Goal: Check status: Check status

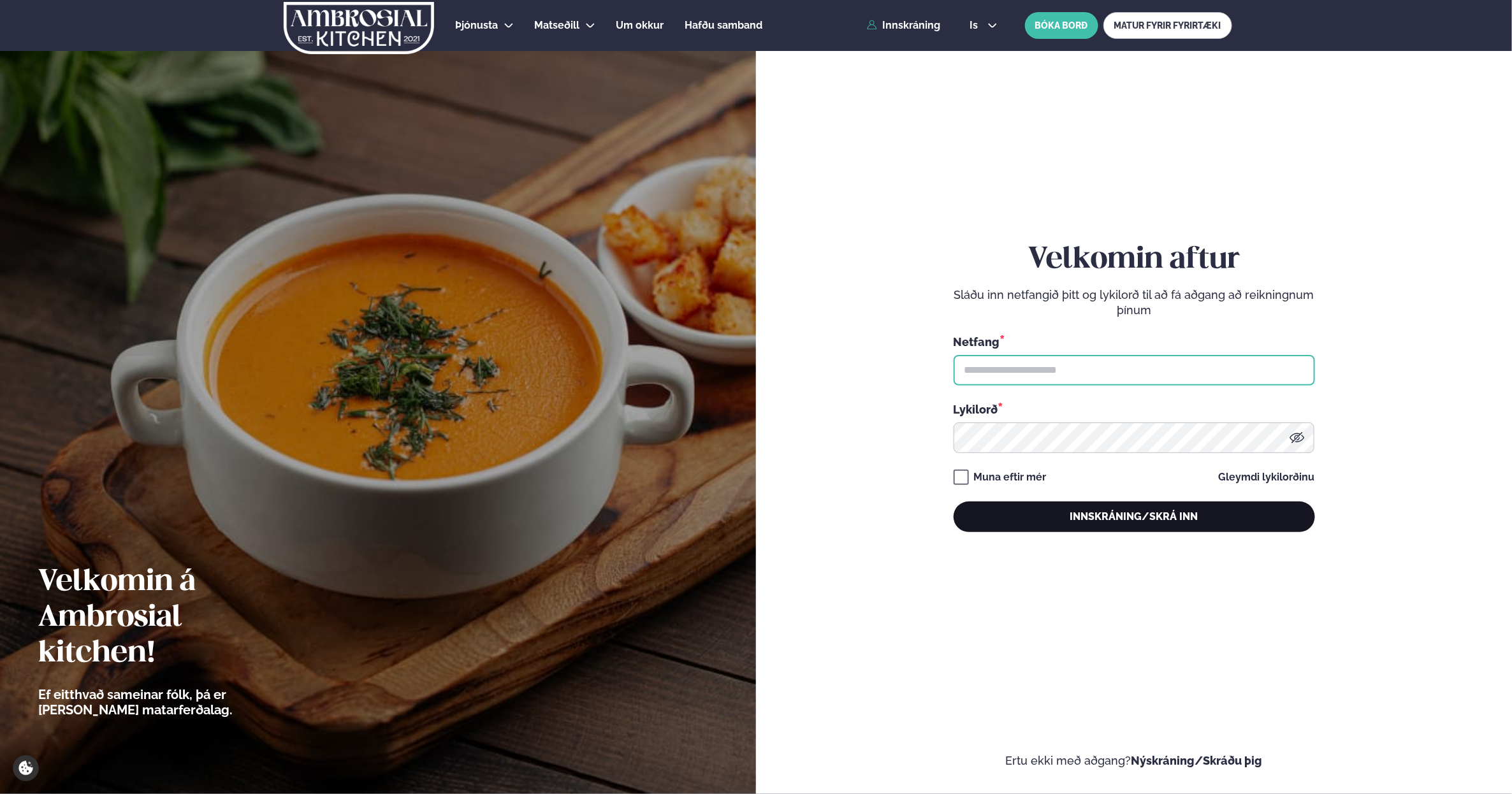
type input "**********"
click at [1078, 515] on button "Innskráning/Skrá inn" at bounding box center [1134, 517] width 361 height 31
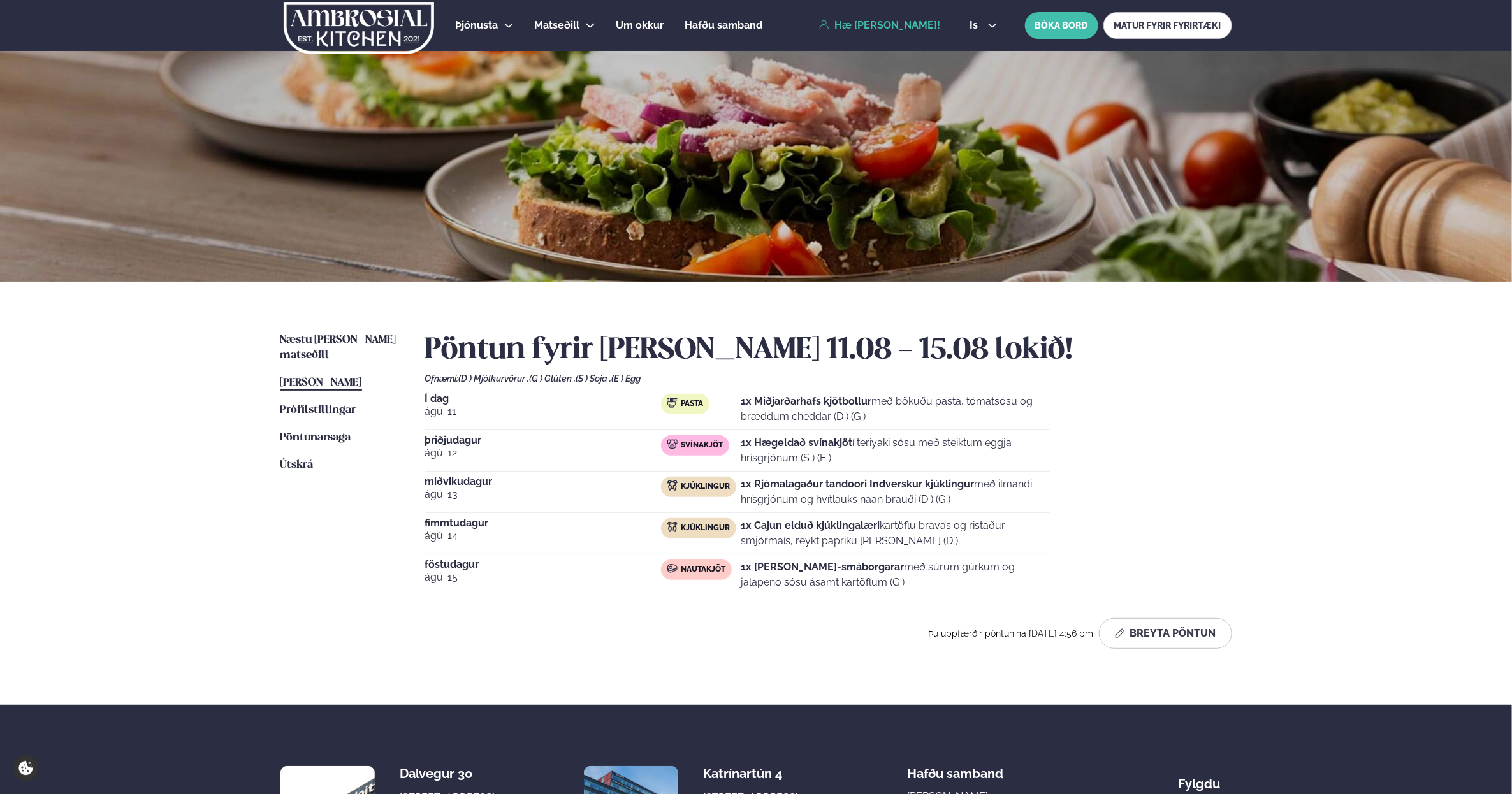
drag, startPoint x: 865, startPoint y: 392, endPoint x: 763, endPoint y: 382, distance: 102.5
click at [763, 382] on div "Pöntun fyrir [PERSON_NAME] 11.08 - 15.08 lokið! Ofnæmi: (D ) Mjólkurvörur , (G …" at bounding box center [829, 491] width 807 height 316
click at [923, 415] on p "1x Miðjarðarhafs kjötbollur með bökuðu pasta, tómatsósu og bræddum cheddar (D )…" at bounding box center [895, 409] width 309 height 31
drag, startPoint x: 943, startPoint y: 413, endPoint x: 963, endPoint y: 413, distance: 20.0
click at [950, 413] on p "1x Miðjarðarhafs kjötbollur með bökuðu pasta, tómatsósu og bræddum cheddar (D )…" at bounding box center [895, 409] width 309 height 31
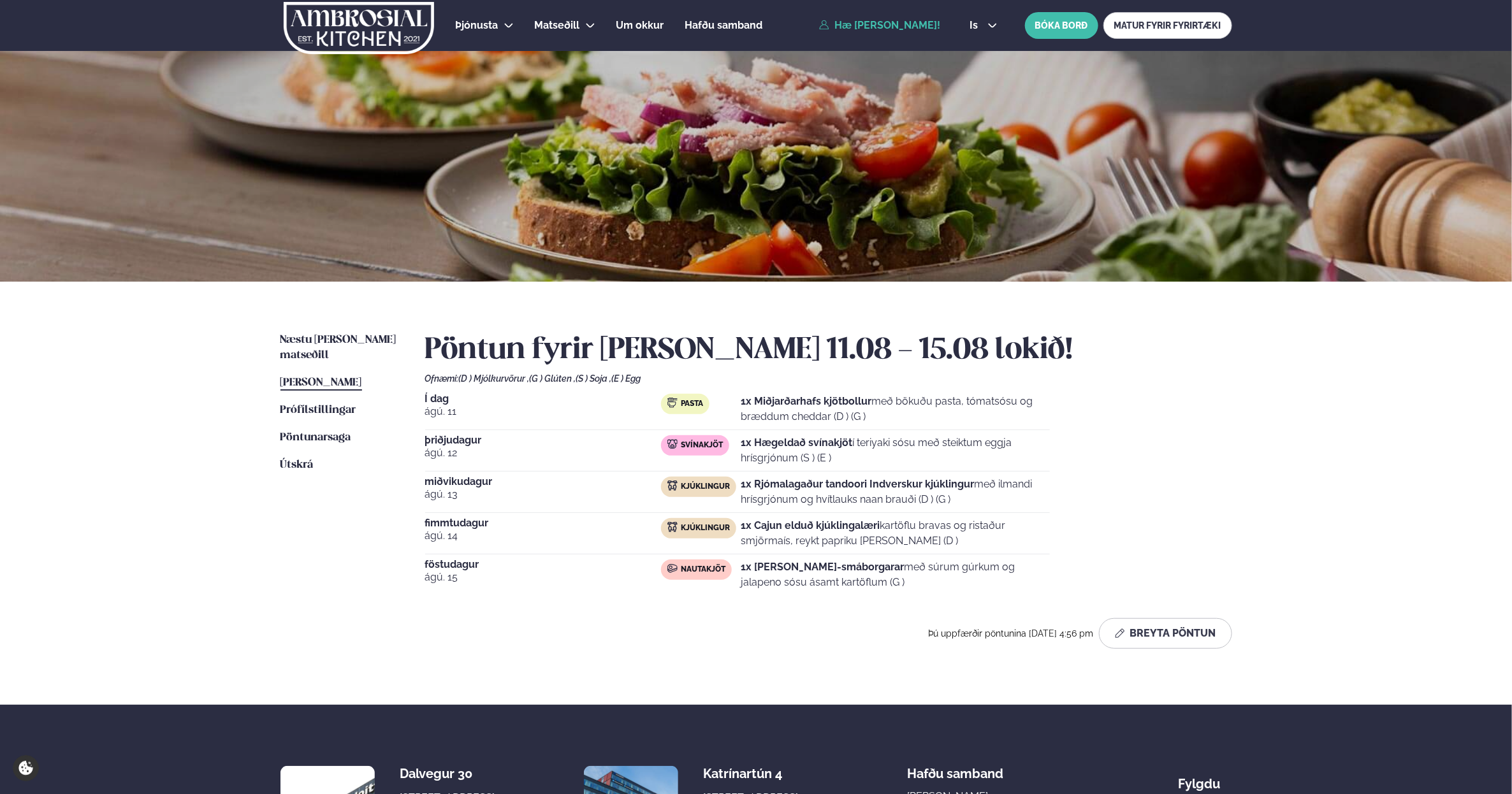
click at [1023, 402] on p "1x Miðjarðarhafs kjötbollur með bökuðu pasta, tómatsósu og bræddum cheddar (D )…" at bounding box center [895, 409] width 309 height 31
drag, startPoint x: 1024, startPoint y: 402, endPoint x: 1100, endPoint y: 420, distance: 78.1
click at [1053, 411] on div "Í dag [DATE] Pasta 1x Miðjarðarhafs kjötbollur með bökuðu pasta, tómatsósu og b…" at bounding box center [829, 494] width 807 height 202
click at [1208, 429] on div "Næstu [PERSON_NAME] matseðill Næsta vika [PERSON_NAME] matseðill [PERSON_NAME] …" at bounding box center [756, 493] width 1028 height 423
drag, startPoint x: 1114, startPoint y: 489, endPoint x: 1168, endPoint y: 572, distance: 99.0
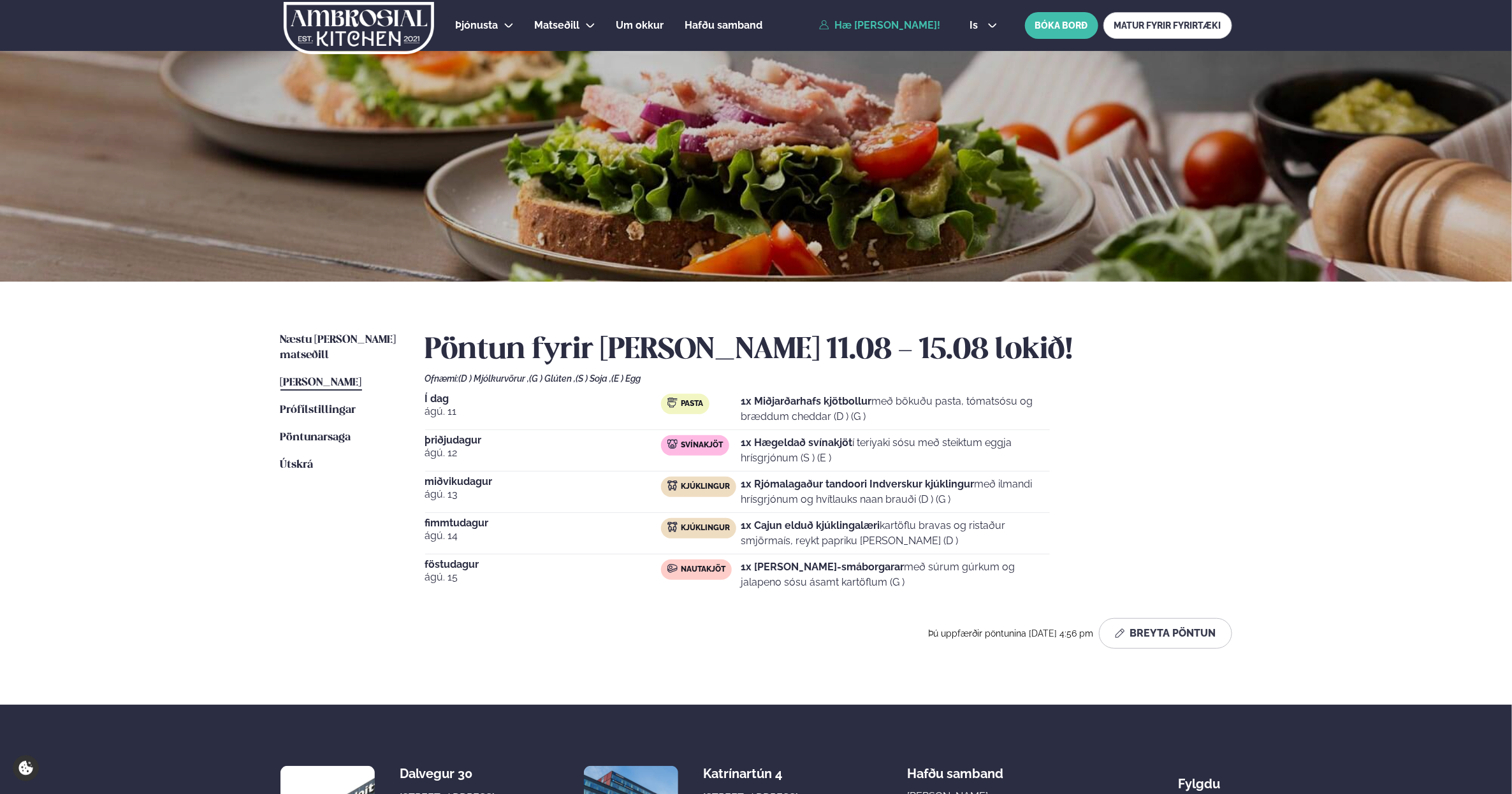
click at [1155, 554] on div "Í dag [DATE] Pasta 1x Miðjarðarhafs kjötbollur með bökuðu pasta, tómatsósu og b…" at bounding box center [829, 494] width 807 height 202
click at [1168, 572] on div "Í dag [DATE] Pasta 1x Miðjarðarhafs kjötbollur með bökuðu pasta, tómatsósu og b…" at bounding box center [829, 494] width 807 height 202
drag, startPoint x: 1165, startPoint y: 565, endPoint x: 1151, endPoint y: 505, distance: 61.6
click at [1151, 508] on div "Í dag [DATE] Pasta 1x Miðjarðarhafs kjötbollur með bökuðu pasta, tómatsósu og b…" at bounding box center [829, 494] width 807 height 202
click at [1151, 505] on div "Í dag [DATE] Pasta 1x Miðjarðarhafs kjötbollur með bökuðu pasta, tómatsósu og b…" at bounding box center [829, 494] width 807 height 202
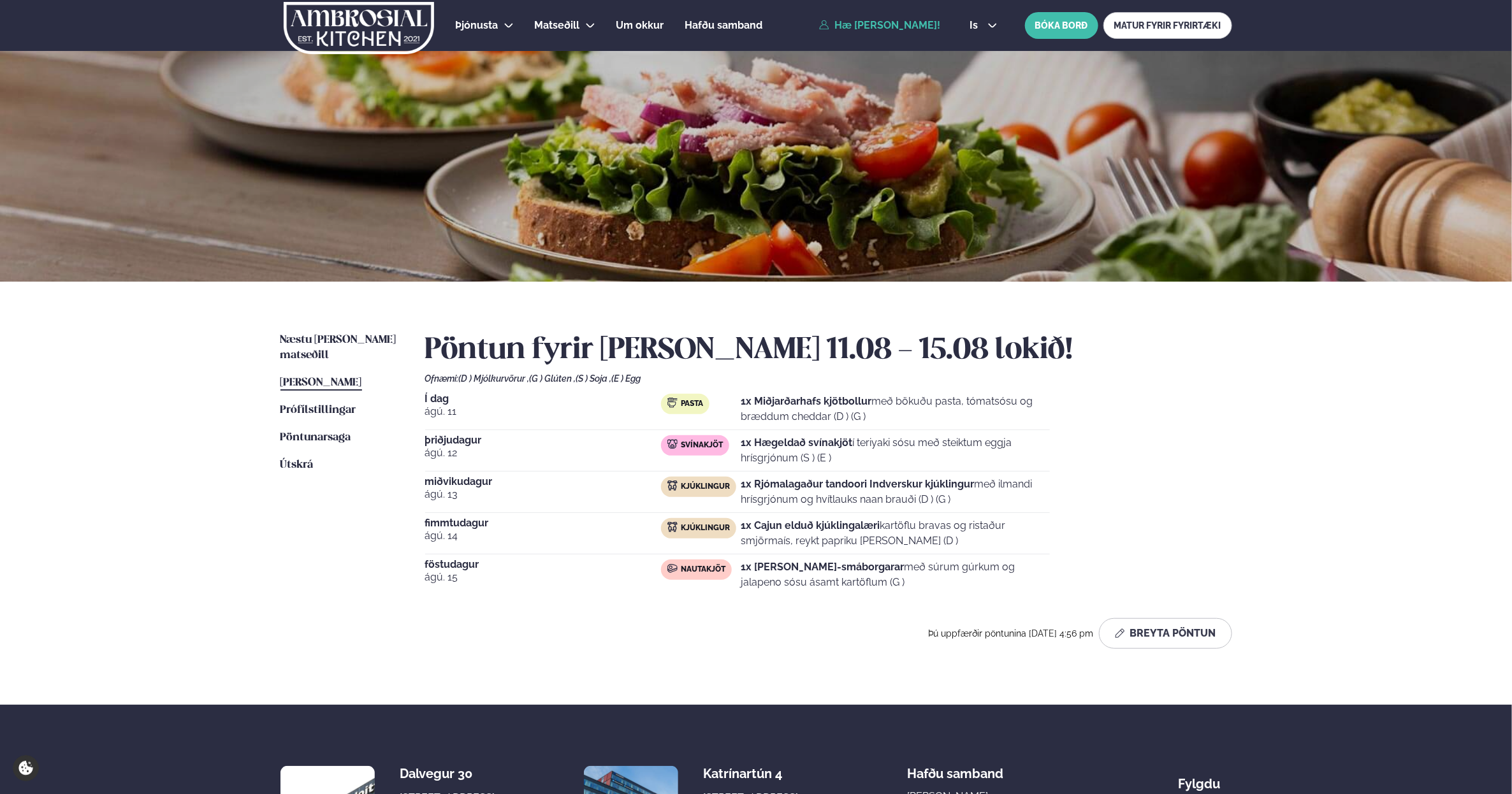
click at [1154, 499] on div "Í dag [DATE] Pasta 1x Miðjarðarhafs kjötbollur með bökuðu pasta, tómatsósu og b…" at bounding box center [829, 494] width 807 height 202
drag, startPoint x: 1049, startPoint y: 468, endPoint x: 1077, endPoint y: 549, distance: 85.7
click at [1078, 549] on div "Í dag [DATE] Pasta 1x Miðjarðarhafs kjötbollur með bökuðu pasta, tómatsósu og b…" at bounding box center [829, 494] width 807 height 202
click at [1055, 514] on div "Í dag [DATE] Pasta 1x Miðjarðarhafs kjötbollur með bökuðu pasta, tómatsósu og b…" at bounding box center [829, 494] width 807 height 202
drag, startPoint x: 1009, startPoint y: 540, endPoint x: 1007, endPoint y: 524, distance: 16.1
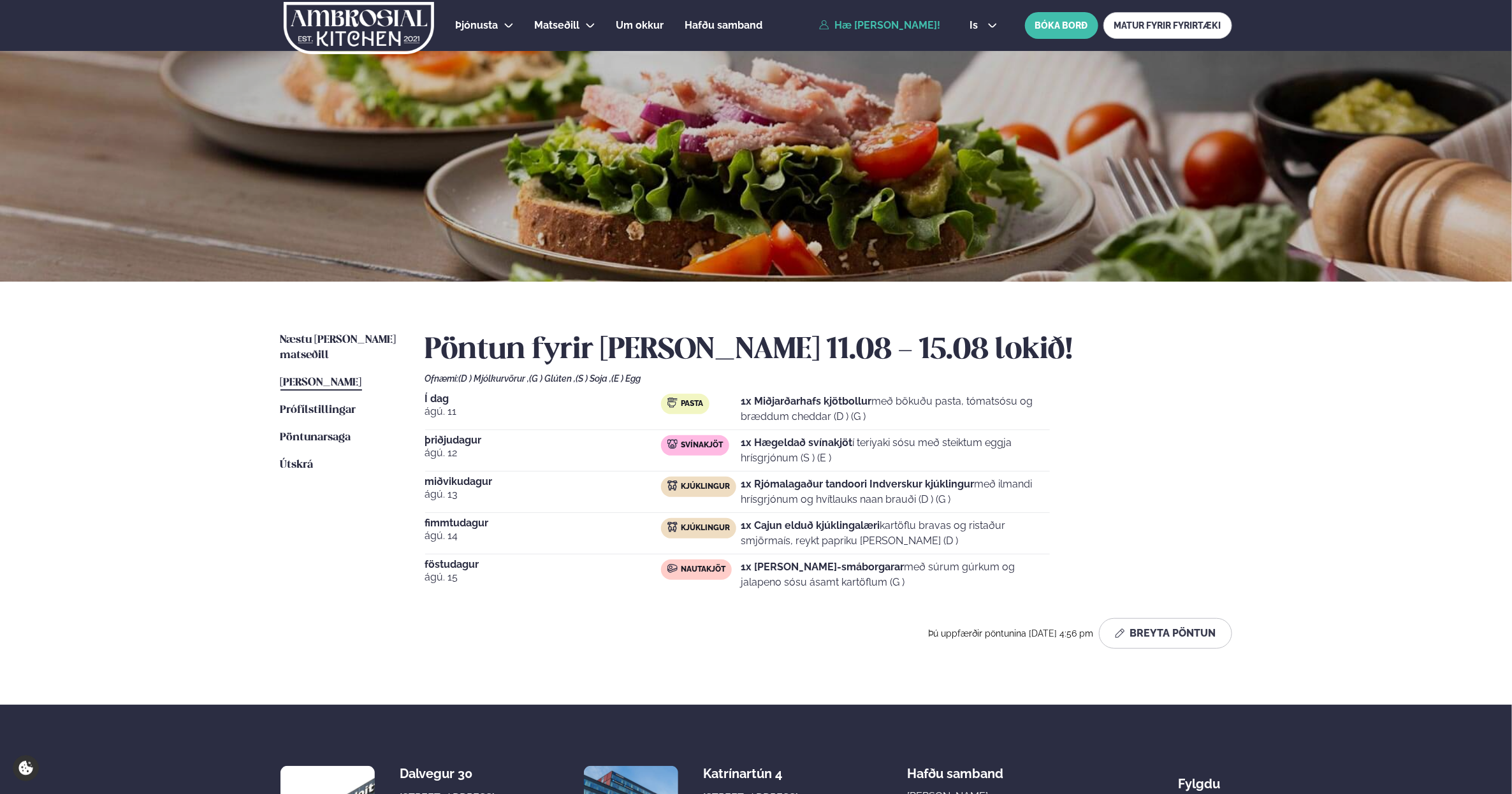
click at [1007, 524] on p "1x Cajun elduð kjúklingalæri kartöflu bravas og ristaður smjörmaís, reykt papri…" at bounding box center [895, 534] width 309 height 31
drag, startPoint x: 1007, startPoint y: 524, endPoint x: 1031, endPoint y: 555, distance: 39.2
click at [1031, 555] on div "Í dag [DATE] Pasta 1x Miðjarðarhafs kjötbollur með bökuðu pasta, tómatsósu og b…" at bounding box center [829, 494] width 807 height 202
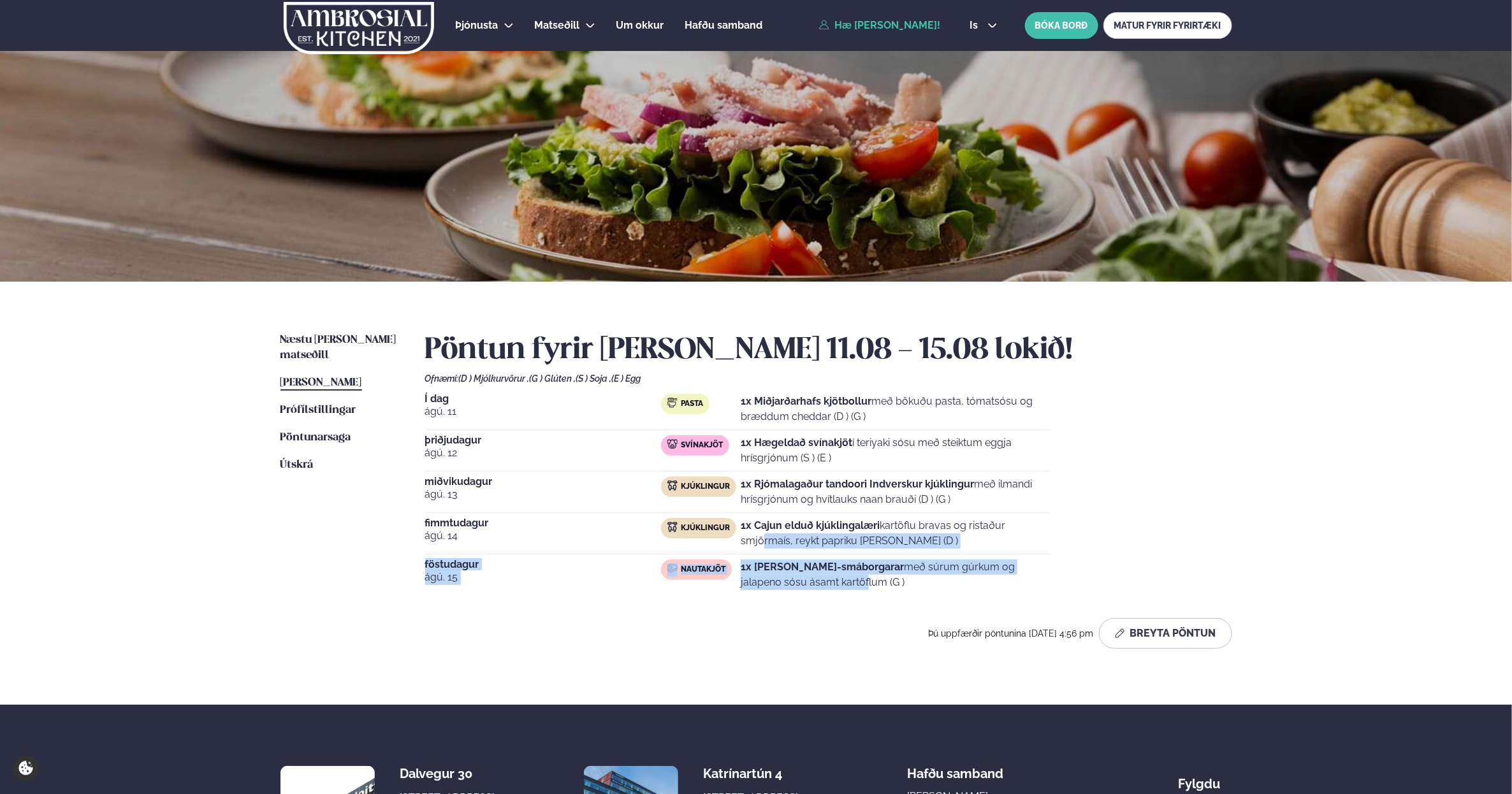
click at [1031, 555] on div "Í dag [DATE] Pasta 1x Miðjarðarhafs kjötbollur með bökuðu pasta, tómatsósu og b…" at bounding box center [829, 494] width 807 height 202
drag, startPoint x: 1027, startPoint y: 547, endPoint x: 1025, endPoint y: 491, distance: 56.0
click at [1025, 499] on div "Í dag [DATE] Pasta 1x Miðjarðarhafs kjötbollur með bökuðu pasta, tómatsósu og b…" at bounding box center [829, 494] width 807 height 202
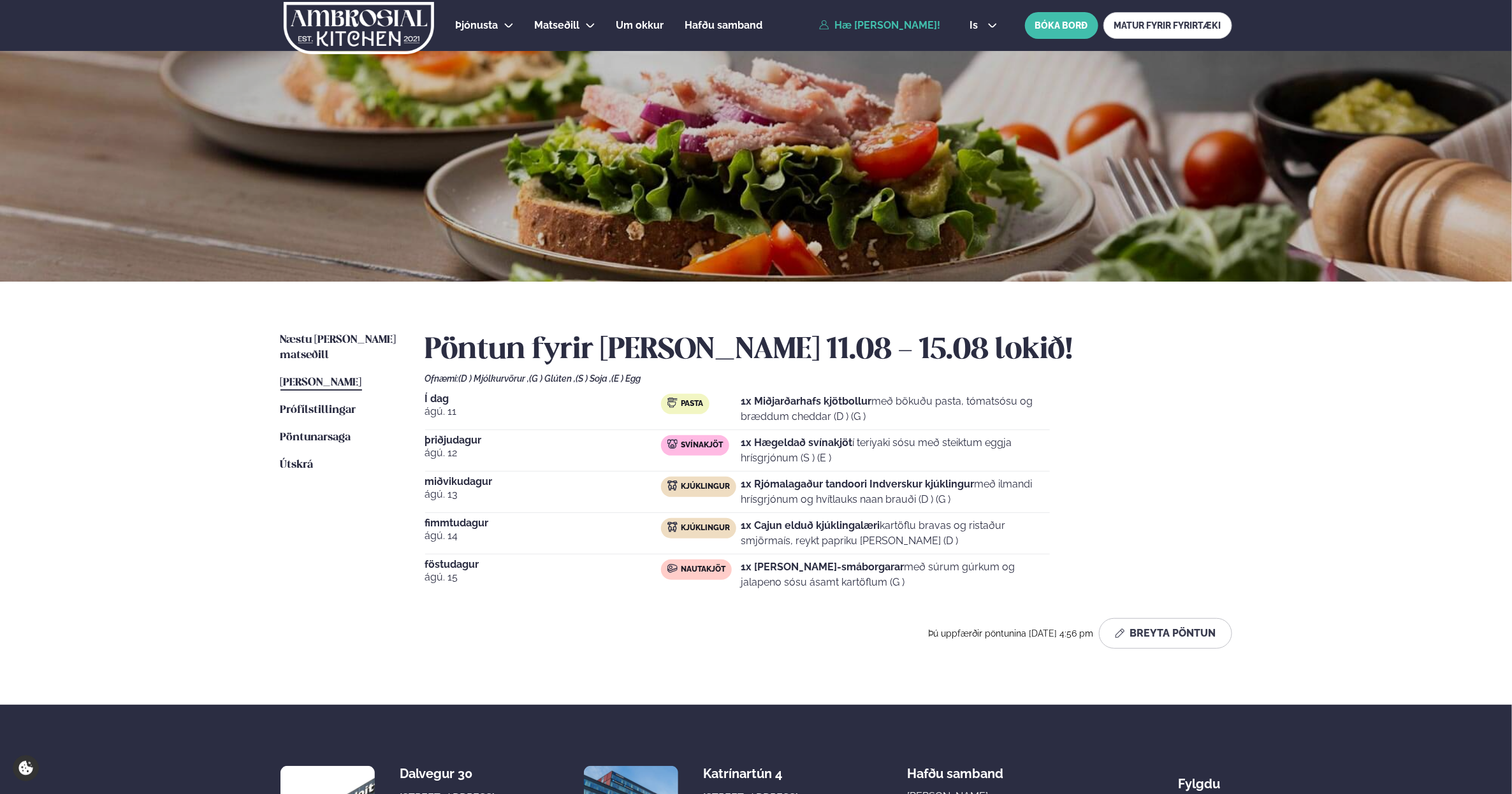
click at [1025, 491] on p "1x Rjómalagaður tandoori Indverskur kjúklingur með ilmandi hrísgrjónum og hvítl…" at bounding box center [895, 492] width 309 height 31
drag, startPoint x: 1046, startPoint y: 480, endPoint x: 1139, endPoint y: 497, distance: 94.5
click at [1094, 494] on div "Í dag [DATE] Pasta 1x Miðjarðarhafs kjötbollur með bökuðu pasta, tómatsósu og b…" at bounding box center [829, 494] width 807 height 202
drag, startPoint x: 1139, startPoint y: 497, endPoint x: 1138, endPoint y: 226, distance: 271.0
click at [1142, 496] on div "Í dag [DATE] Pasta 1x Miðjarðarhafs kjötbollur með bökuðu pasta, tómatsósu og b…" at bounding box center [829, 494] width 807 height 202
